Goal: Transaction & Acquisition: Purchase product/service

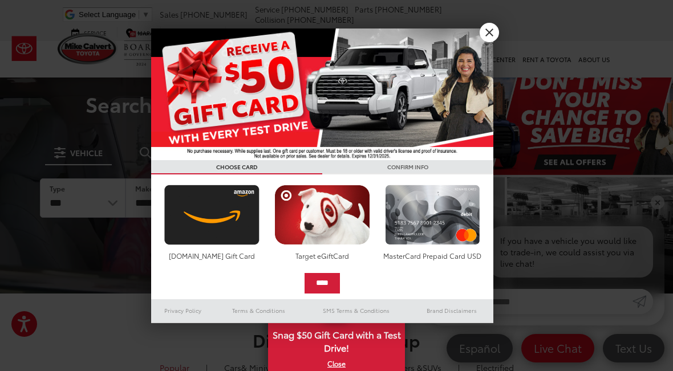
click at [482, 34] on link "X" at bounding box center [489, 32] width 19 height 19
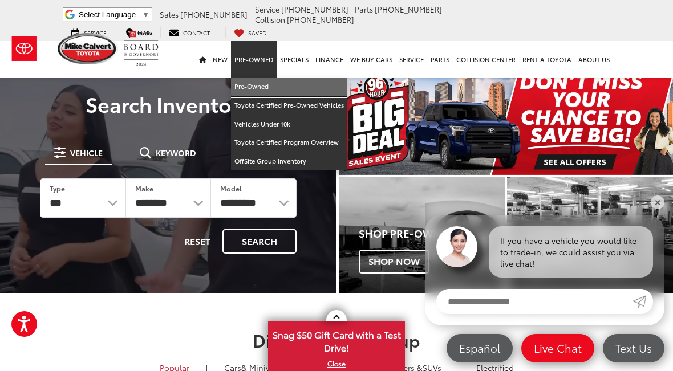
click at [245, 85] on link "Pre-Owned" at bounding box center [289, 87] width 116 height 19
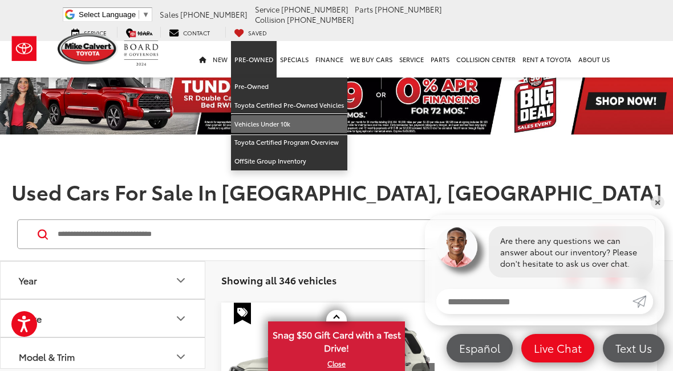
click at [254, 123] on link "Vehicles Under 10k" at bounding box center [289, 124] width 116 height 19
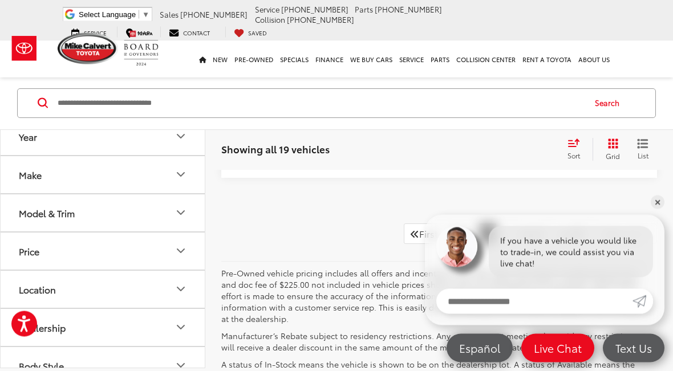
scroll to position [4207, 0]
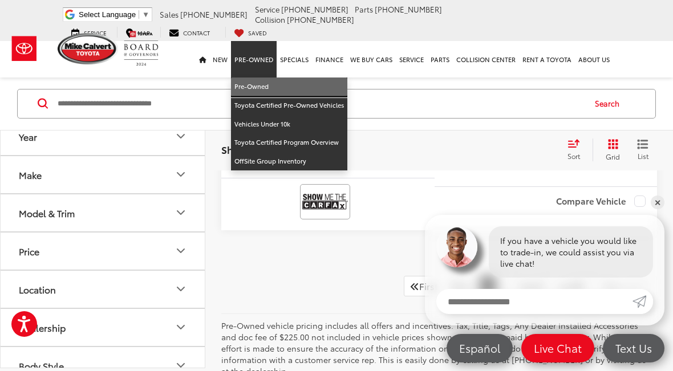
click at [245, 80] on link "Pre-Owned" at bounding box center [289, 87] width 116 height 19
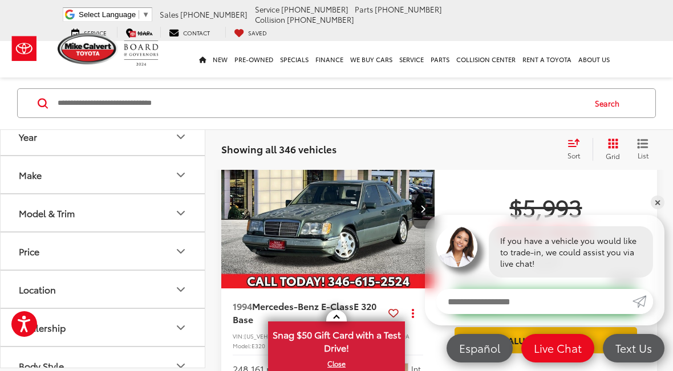
scroll to position [514, 0]
